Goal: Use online tool/utility: Utilize a website feature to perform a specific function

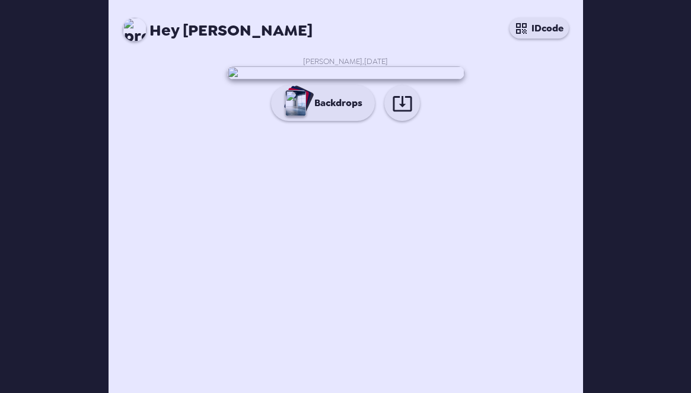
scroll to position [36, 0]
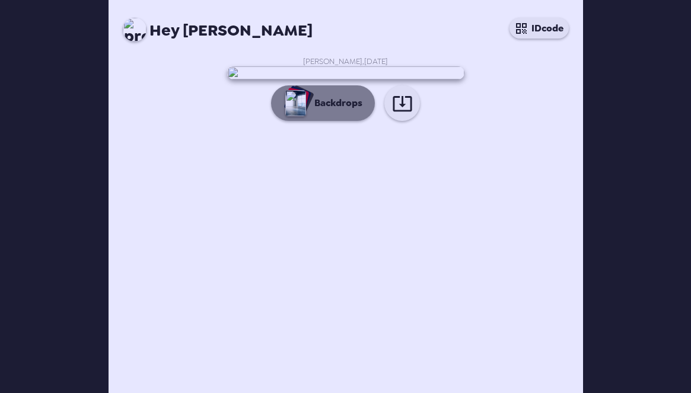
click at [359, 121] on button "Backdrops" at bounding box center [323, 103] width 104 height 36
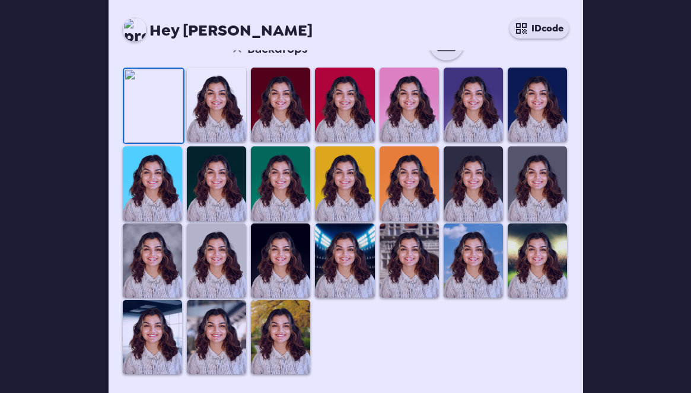
scroll to position [123, 0]
click at [540, 142] on img at bounding box center [537, 105] width 59 height 74
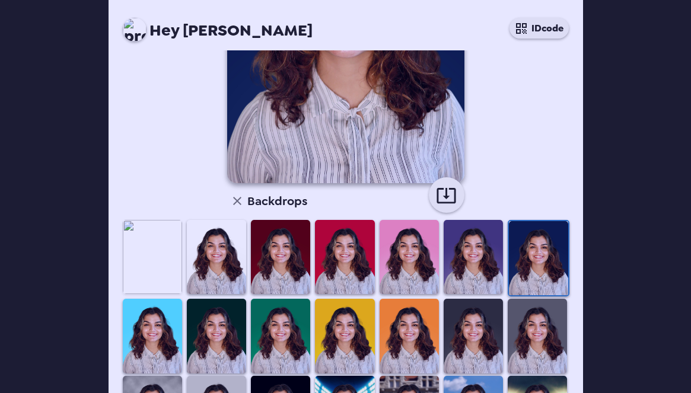
scroll to position [181, 0]
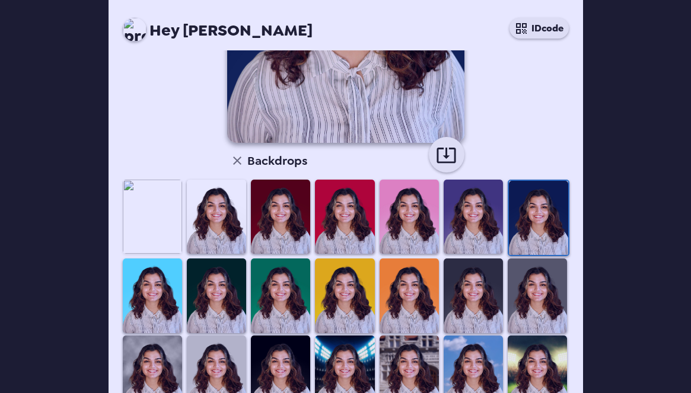
click at [202, 231] on img at bounding box center [216, 217] width 59 height 74
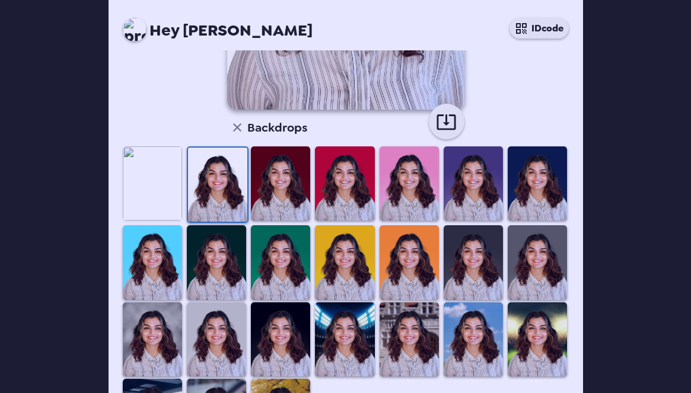
scroll to position [327, 0]
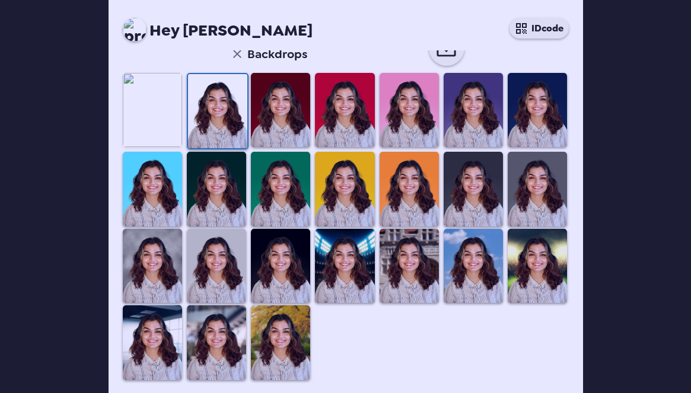
click at [269, 335] on img at bounding box center [280, 342] width 59 height 74
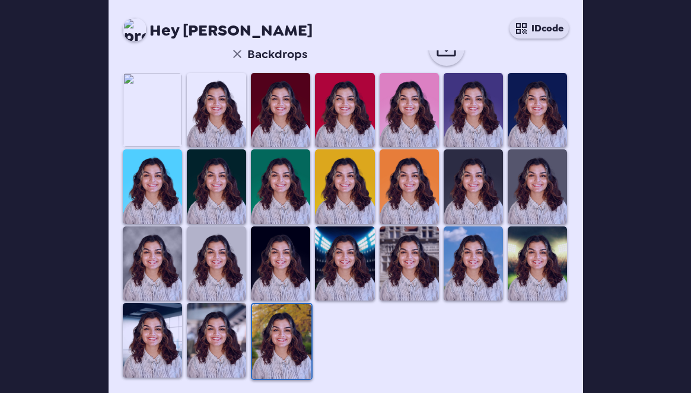
click at [204, 337] on img at bounding box center [216, 340] width 59 height 74
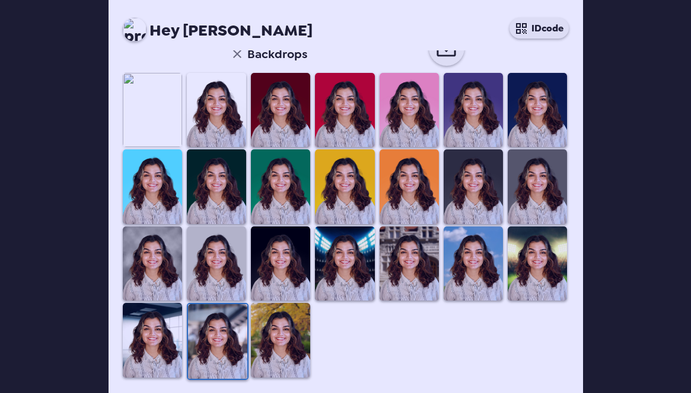
click at [408, 261] on img at bounding box center [409, 264] width 59 height 74
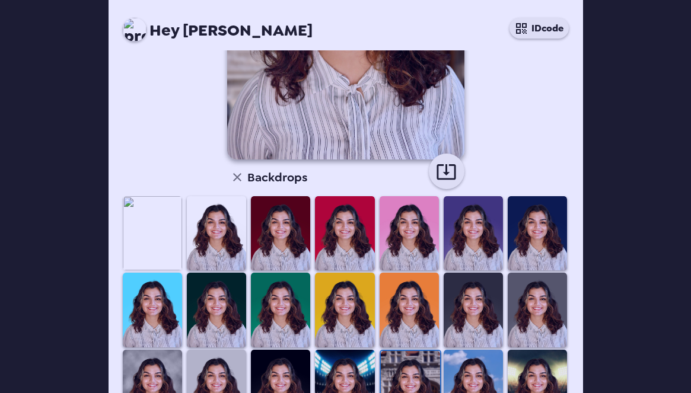
scroll to position [0, 0]
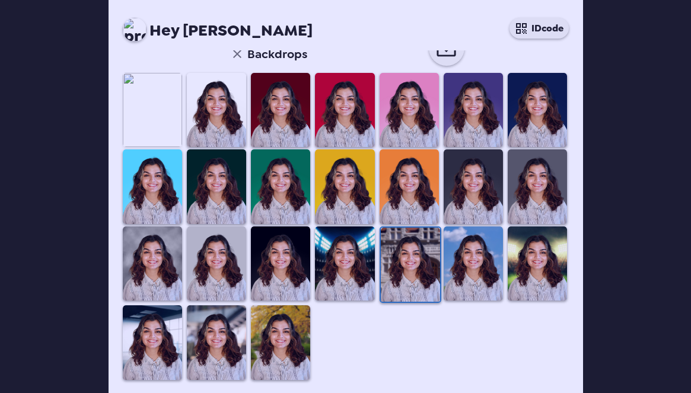
click at [269, 310] on img at bounding box center [280, 342] width 59 height 74
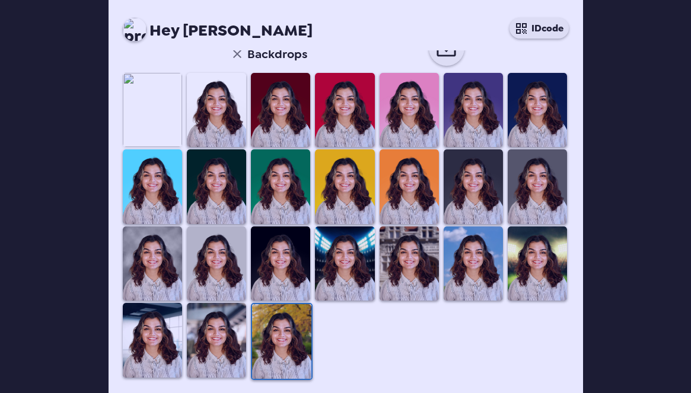
click at [231, 311] on img at bounding box center [216, 340] width 59 height 74
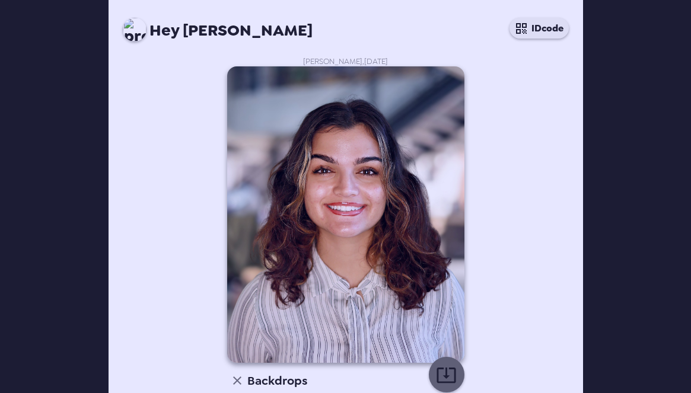
click at [444, 362] on button "button" at bounding box center [447, 375] width 36 height 36
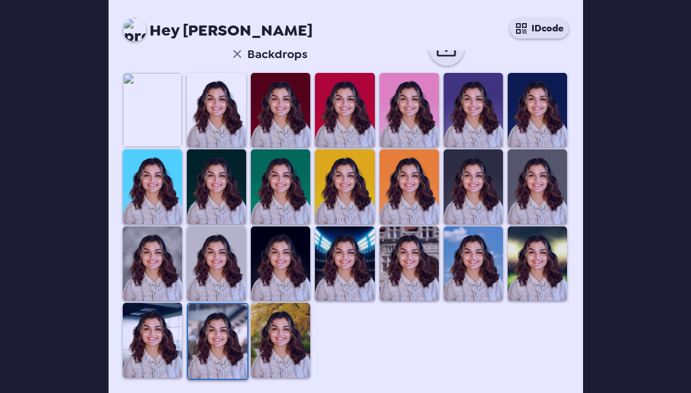
click at [146, 304] on img at bounding box center [152, 340] width 59 height 74
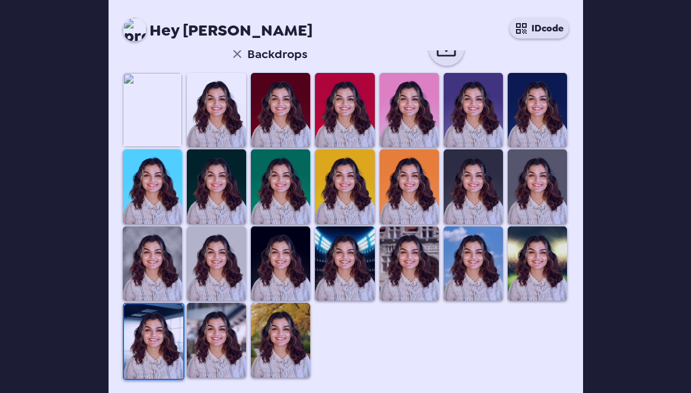
click at [146, 310] on img at bounding box center [153, 341] width 59 height 74
click at [223, 311] on img at bounding box center [216, 340] width 59 height 74
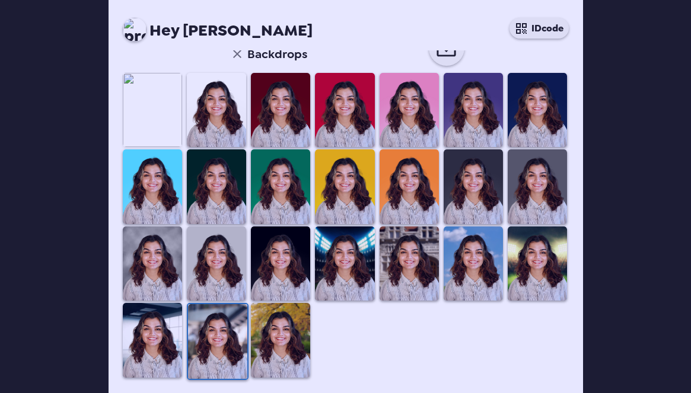
click at [166, 272] on img at bounding box center [152, 264] width 59 height 74
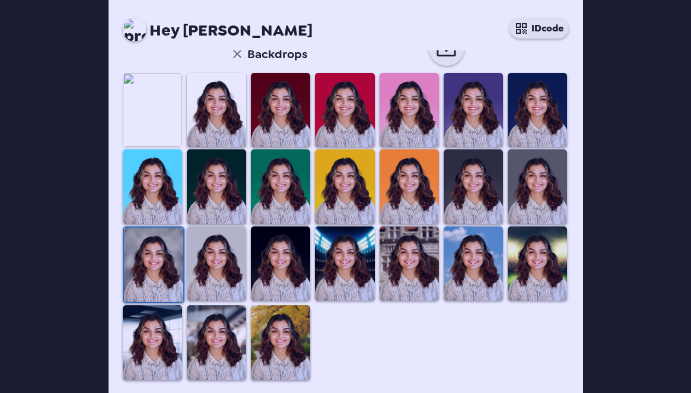
click at [278, 349] on img at bounding box center [280, 342] width 59 height 74
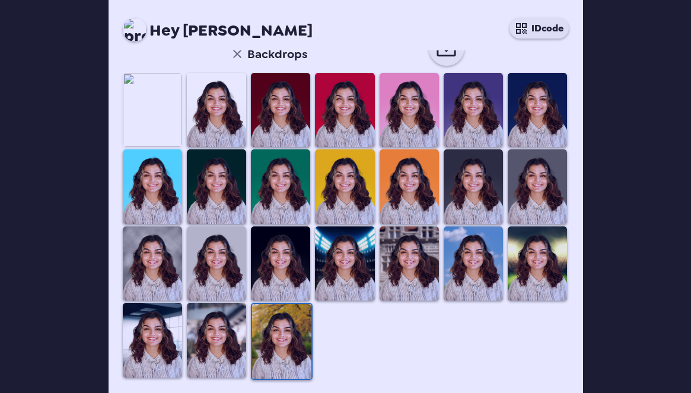
click at [383, 150] on img at bounding box center [409, 186] width 59 height 74
